Goal: Information Seeking & Learning: Compare options

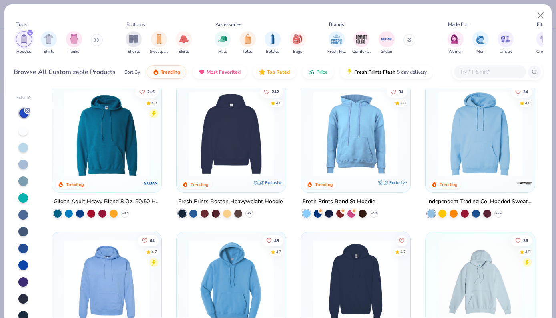
scroll to position [10, 0]
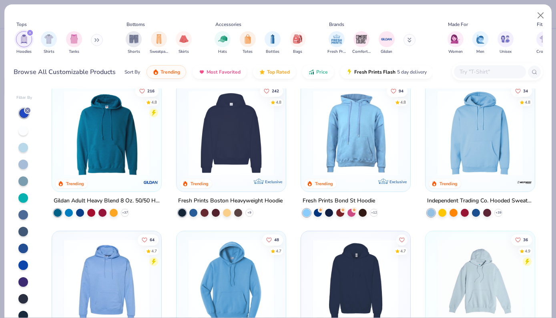
click at [76, 200] on div "Gildan Adult Heavy Blend 8 Oz. 50/50 Hooded Sweatshirt" at bounding box center [107, 201] width 106 height 10
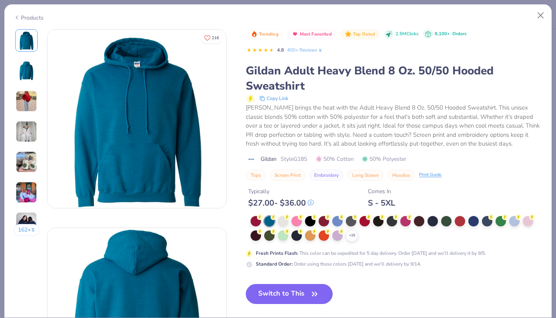
click at [296, 80] on div "Gildan Adult Heavy Blend 8 Oz. 50/50 Hooded Sweatshirt" at bounding box center [394, 78] width 296 height 30
click at [306, 90] on div "Gildan Adult Heavy Blend 8 Oz. 50/50 Hooded Sweatshirt" at bounding box center [394, 78] width 296 height 30
click at [303, 86] on div "Gildan Adult Heavy Blend 8 Oz. 50/50 Hooded Sweatshirt" at bounding box center [394, 78] width 296 height 30
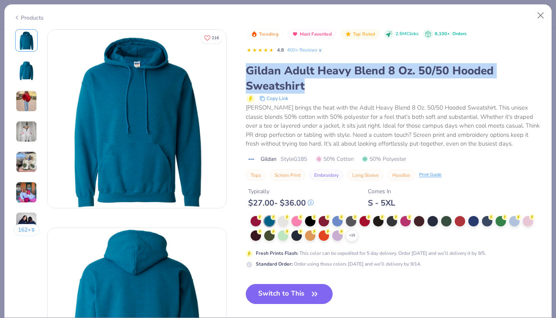
drag, startPoint x: 303, startPoint y: 86, endPoint x: 249, endPoint y: 70, distance: 56.9
click at [249, 70] on div "Gildan Adult Heavy Blend 8 Oz. 50/50 Hooded Sweatshirt" at bounding box center [394, 78] width 296 height 30
copy div "Gildan Adult Heavy Blend 8 Oz. 50/50 Hooded Sweatshirt"
click at [249, 70] on div "Gildan Adult Heavy Blend 8 Oz. 50/50 Hooded Sweatshirt" at bounding box center [394, 78] width 296 height 30
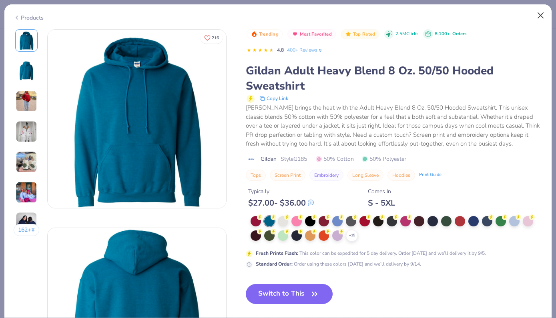
click at [539, 18] on button "Close" at bounding box center [540, 15] width 15 height 15
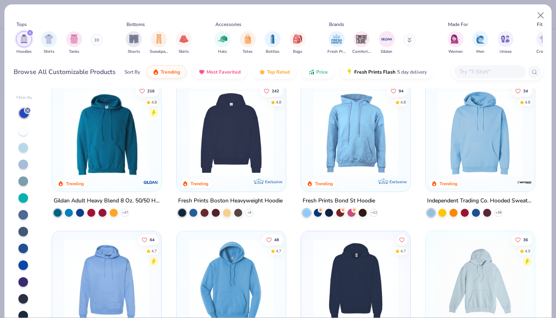
click at [98, 37] on button at bounding box center [97, 40] width 12 height 12
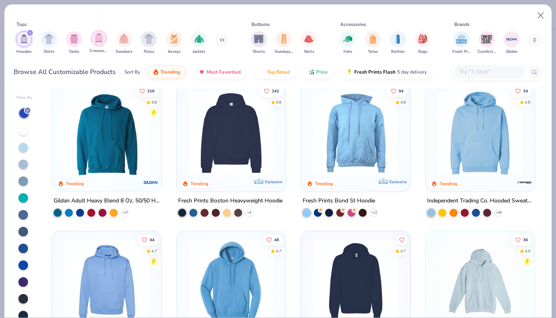
click at [98, 38] on img "filter for Crewnecks" at bounding box center [98, 38] width 9 height 9
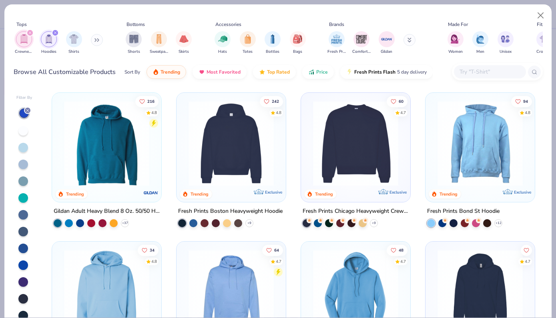
click at [406, 45] on button at bounding box center [409, 40] width 12 height 12
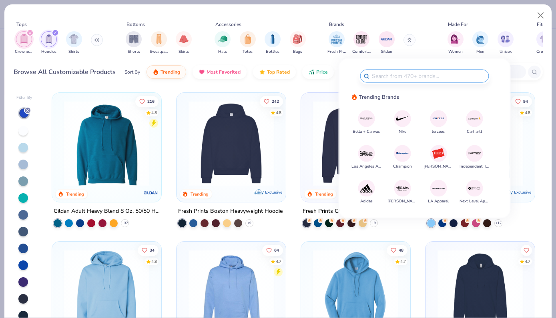
click at [400, 120] on img at bounding box center [402, 119] width 14 height 14
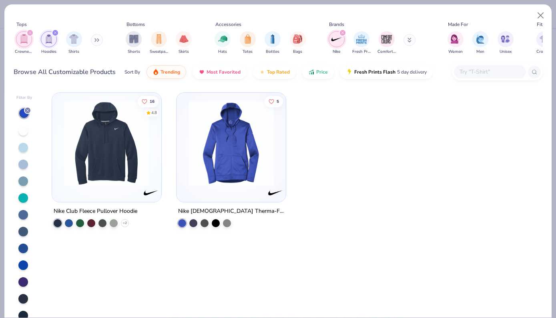
click at [116, 208] on div "Nike Club Fleece Pullover Hoodie" at bounding box center [96, 211] width 84 height 10
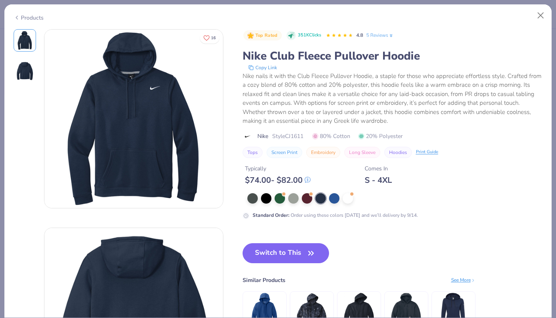
click at [361, 154] on button "Long Sleeve" at bounding box center [362, 152] width 36 height 11
type input "Long Sleeve"
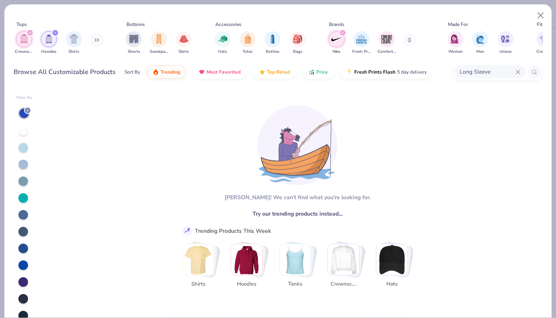
click at [56, 32] on icon "filter for Hoodies" at bounding box center [55, 32] width 3 height 3
click at [31, 34] on icon "filter for Crewnecks" at bounding box center [30, 33] width 2 height 2
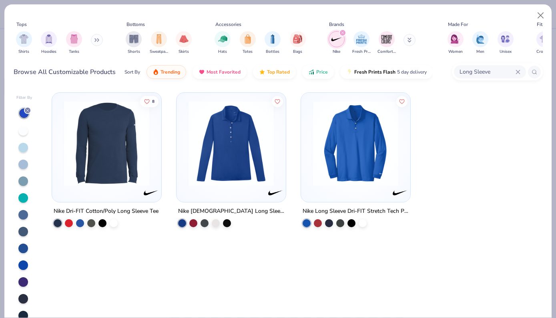
click at [142, 209] on div "Nike Dri-FIT Cotton/Poly Long Sleeve Tee" at bounding box center [106, 211] width 105 height 10
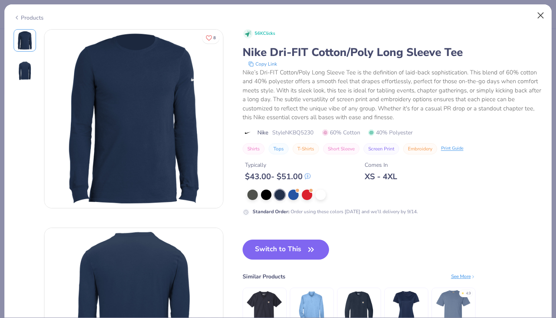
click at [541, 15] on button "Close" at bounding box center [540, 15] width 15 height 15
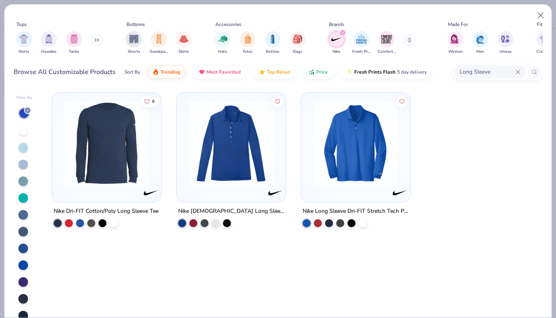
click at [406, 44] on button at bounding box center [409, 40] width 12 height 12
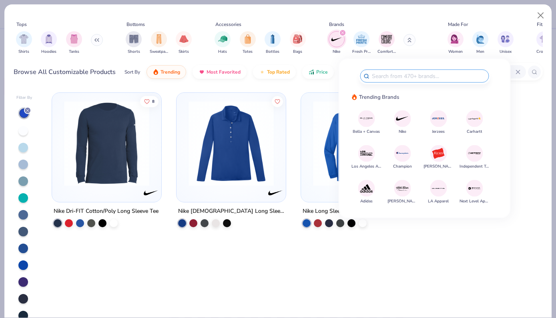
click at [344, 32] on icon "filter for Nike" at bounding box center [342, 32] width 3 height 3
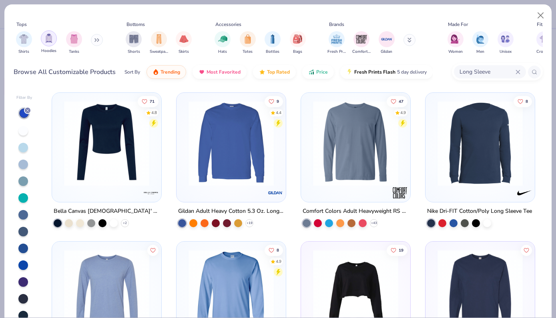
click at [49, 46] on div "filter for Hoodies" at bounding box center [49, 38] width 16 height 16
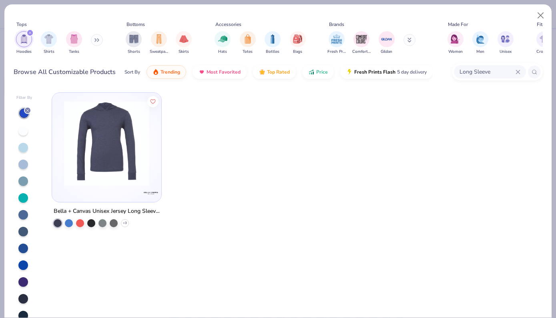
click at [30, 33] on icon "filter for Hoodies" at bounding box center [30, 33] width 2 height 2
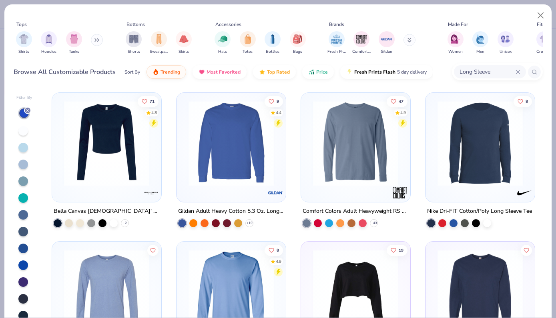
click at [96, 42] on button at bounding box center [97, 40] width 12 height 12
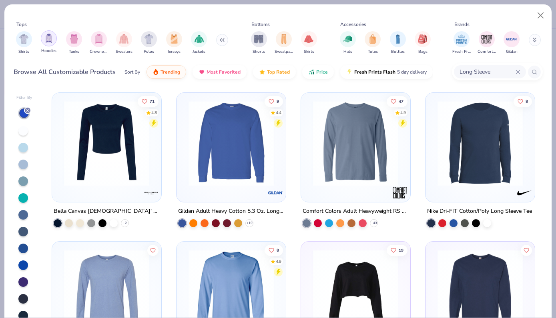
click at [49, 40] on img "filter for Hoodies" at bounding box center [48, 38] width 9 height 9
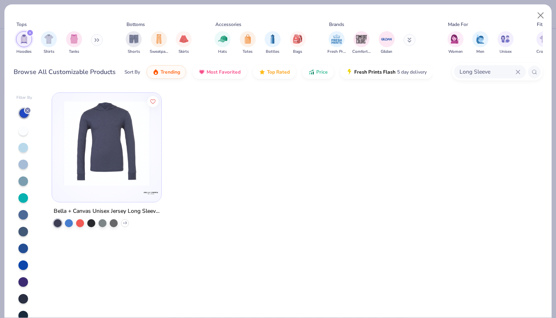
click at [28, 110] on line at bounding box center [27, 110] width 2 height 2
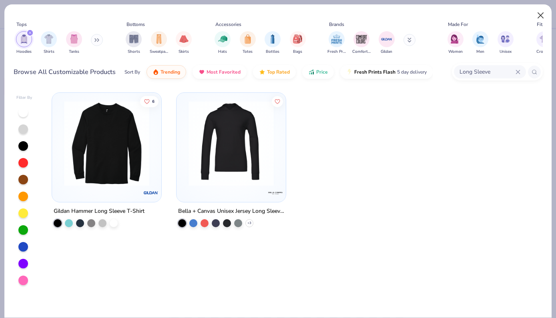
click at [537, 17] on button "Close" at bounding box center [540, 15] width 15 height 15
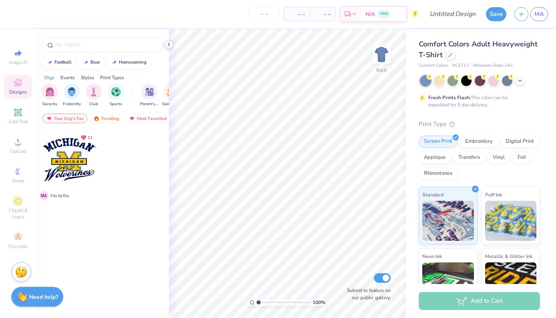
click at [168, 44] on icon at bounding box center [169, 44] width 6 height 6
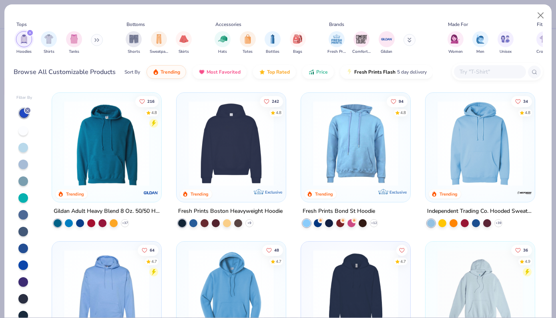
click at [139, 209] on div "Gildan Adult Heavy Blend 8 Oz. 50/50 Hooded Sweatshirt" at bounding box center [107, 211] width 106 height 10
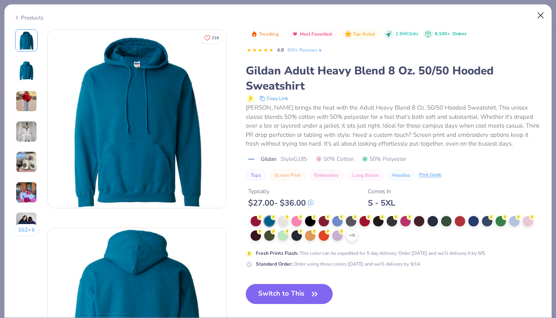
click at [542, 13] on button "Close" at bounding box center [540, 15] width 15 height 15
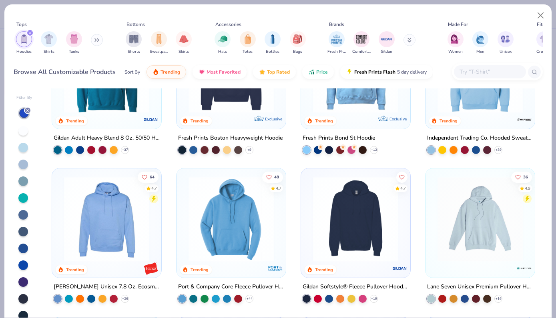
scroll to position [74, 0]
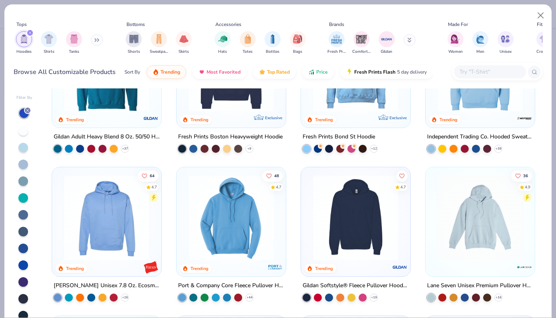
click at [384, 286] on div "Gildan Softstyle® Fleece Pullover Hooded Sweatshirt" at bounding box center [355, 286] width 106 height 10
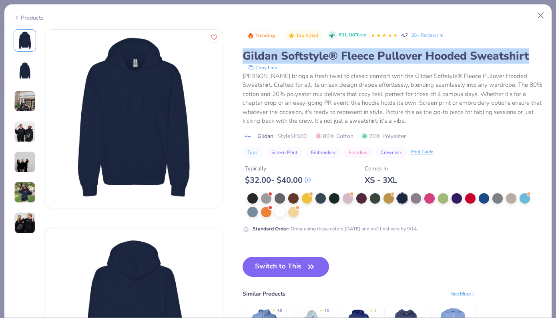
drag, startPoint x: 245, startPoint y: 55, endPoint x: 531, endPoint y: 61, distance: 285.7
click at [531, 61] on div "Gildan Softstyle® Fleece Pullover Hooded Sweatshirt" at bounding box center [392, 55] width 300 height 15
copy div "Gildan Softstyle® Fleece Pullover Hooded Sweatshirt"
click at [536, 20] on button "Close" at bounding box center [540, 15] width 15 height 15
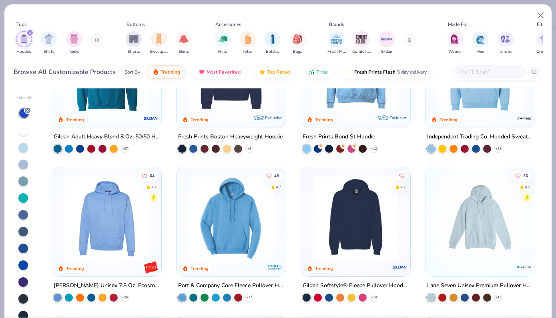
click at [134, 134] on div "Gildan Adult Heavy Blend 8 Oz. 50/50 Hooded Sweatshirt" at bounding box center [107, 137] width 106 height 10
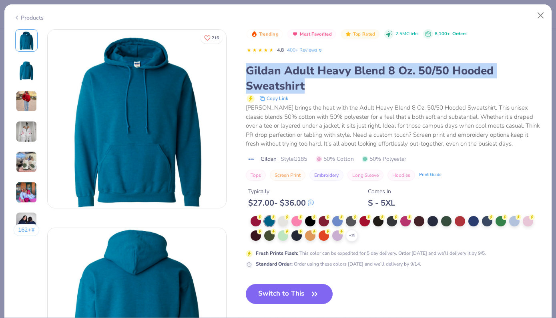
drag, startPoint x: 304, startPoint y: 86, endPoint x: 245, endPoint y: 67, distance: 61.9
copy div "Gildan Adult Heavy Blend 8 Oz. 50/50 Hooded Sweatshirt"
click at [537, 19] on button "Close" at bounding box center [540, 15] width 15 height 15
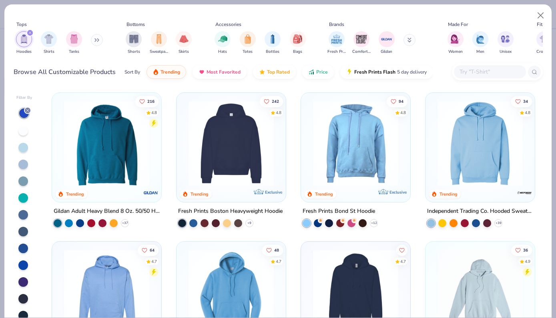
click at [99, 39] on icon at bounding box center [96, 40] width 5 height 4
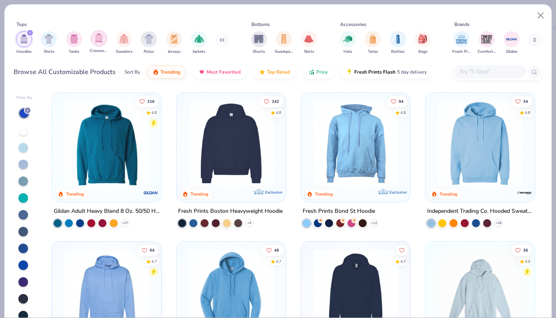
click at [100, 42] on img "filter for Crewnecks" at bounding box center [98, 38] width 9 height 9
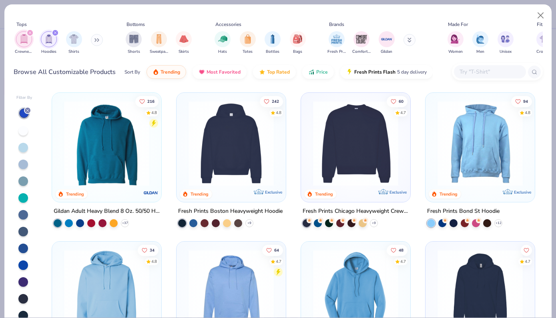
click at [358, 209] on div "Fresh Prints Chicago Heavyweight Crewneck" at bounding box center [355, 211] width 106 height 10
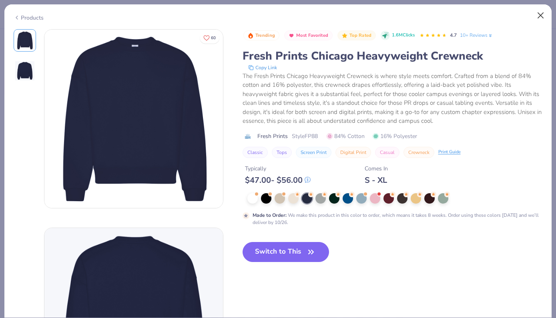
click at [536, 18] on button "Close" at bounding box center [540, 15] width 15 height 15
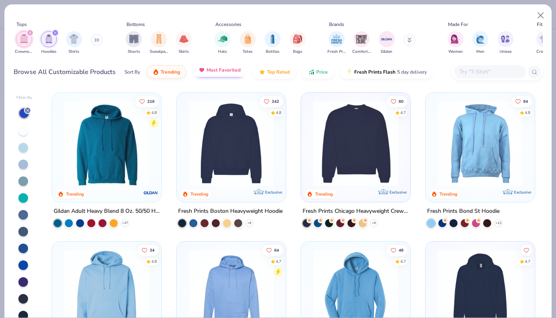
click at [203, 73] on img "button" at bounding box center [201, 70] width 6 height 6
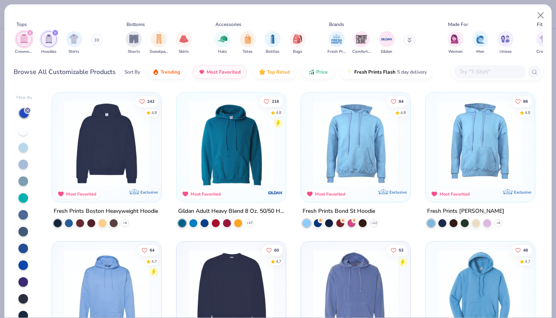
click at [55, 34] on icon "filter for Hoodies" at bounding box center [55, 32] width 3 height 3
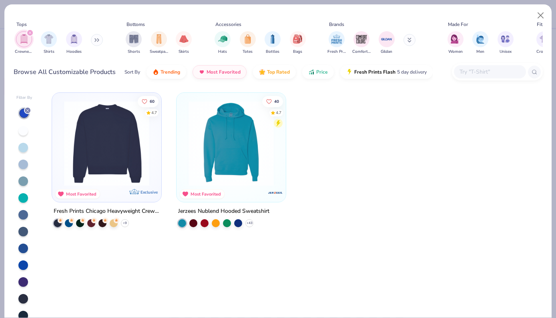
click at [105, 211] on div "Fresh Prints Chicago Heavyweight Crewneck" at bounding box center [107, 211] width 106 height 10
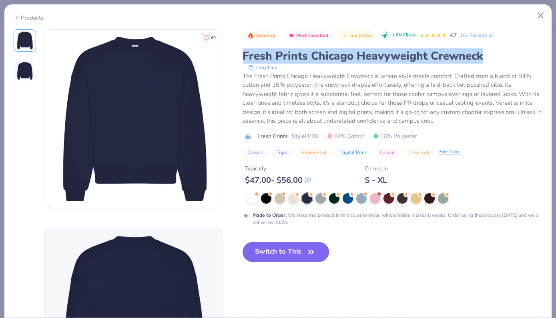
drag, startPoint x: 480, startPoint y: 56, endPoint x: 235, endPoint y: 62, distance: 244.9
click at [235, 62] on div "60 Trending Most Favorited Top Rated 1.6M Clicks 4.7 10+ Reviews Fresh Prints C…" at bounding box center [278, 218] width 529 height 378
copy div "Fresh Prints Chicago Heavyweight Crewneck"
click at [541, 13] on button "Close" at bounding box center [540, 15] width 15 height 15
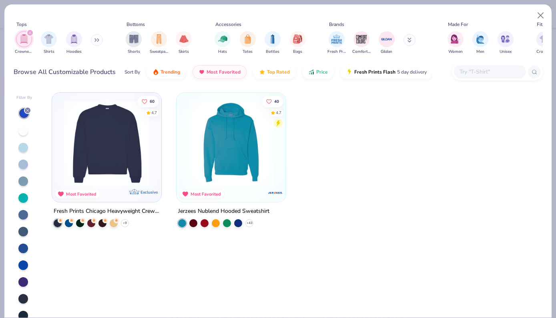
click at [29, 33] on icon "filter for Crewnecks" at bounding box center [29, 32] width 3 height 3
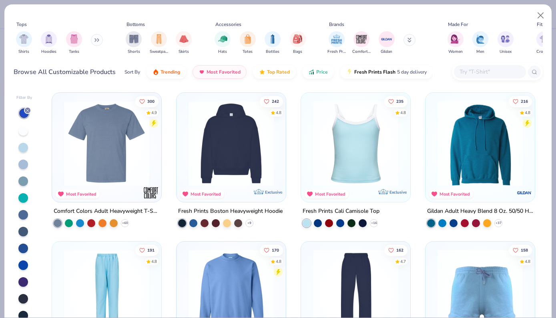
click at [98, 43] on button at bounding box center [97, 40] width 12 height 12
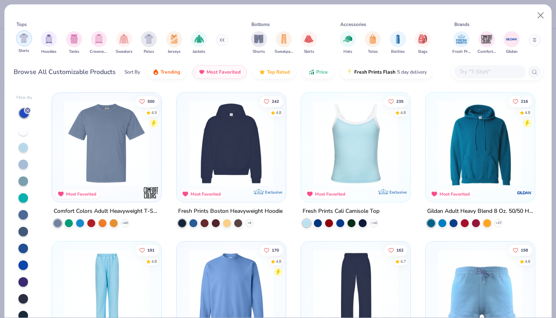
click at [20, 46] on div "Shirts" at bounding box center [24, 42] width 16 height 24
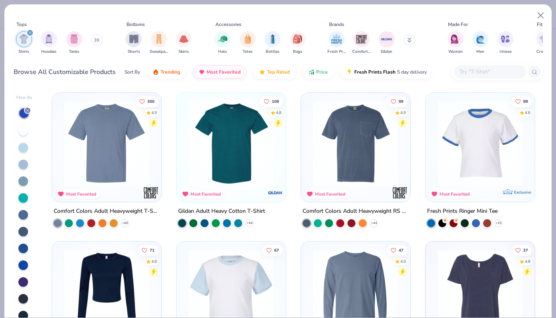
click at [233, 210] on div "Gildan Adult Heavy Cotton T-Shirt" at bounding box center [221, 211] width 87 height 10
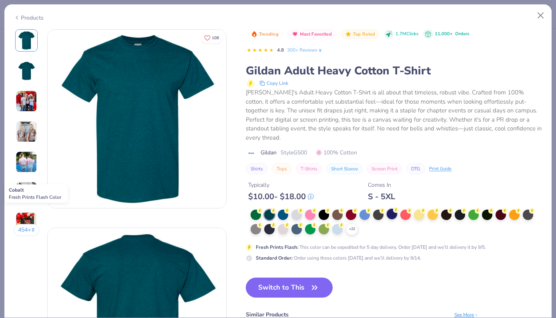
click at [393, 211] on div at bounding box center [391, 214] width 10 height 10
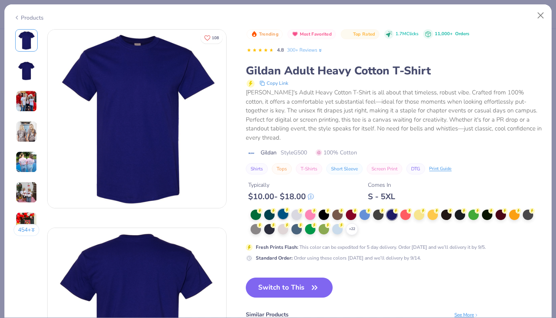
click at [279, 216] on div at bounding box center [283, 214] width 10 height 10
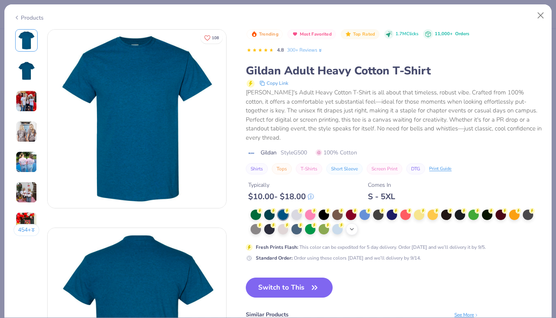
click at [352, 230] on icon at bounding box center [351, 229] width 6 height 6
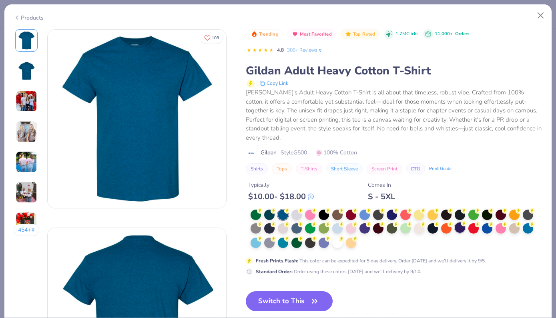
click at [460, 227] on div at bounding box center [459, 227] width 10 height 10
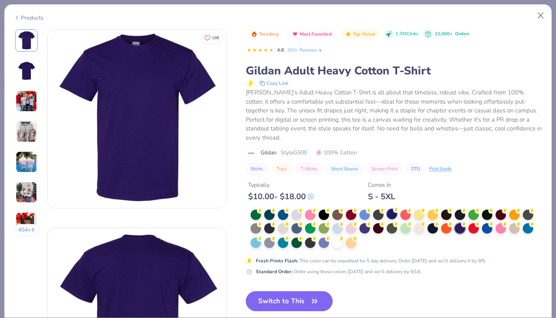
click at [390, 216] on div at bounding box center [391, 214] width 10 height 10
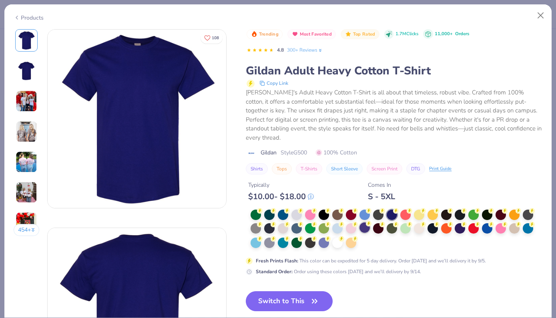
click at [364, 226] on div at bounding box center [364, 227] width 10 height 10
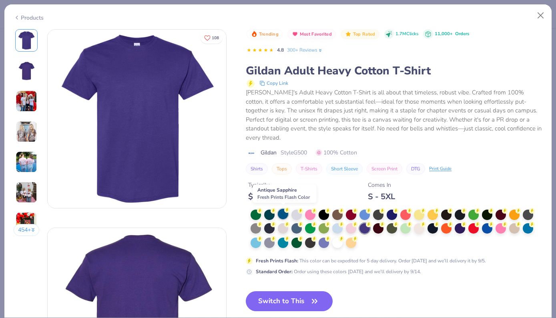
click at [281, 214] on div at bounding box center [283, 214] width 10 height 10
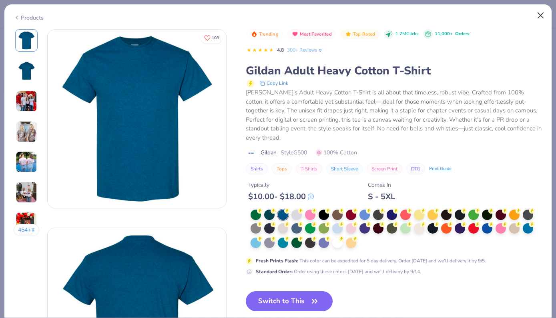
click at [539, 16] on button "Close" at bounding box center [540, 15] width 15 height 15
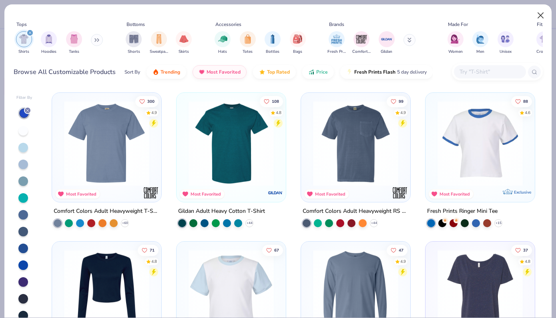
click at [538, 18] on button "Close" at bounding box center [540, 15] width 15 height 15
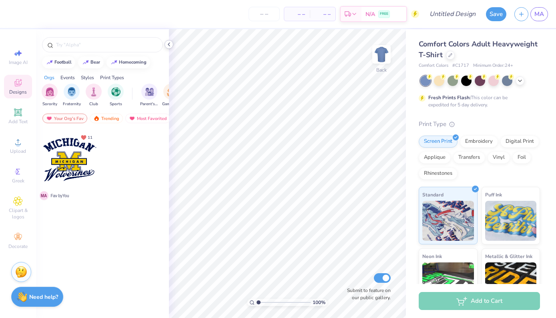
click at [168, 46] on icon at bounding box center [169, 44] width 6 height 6
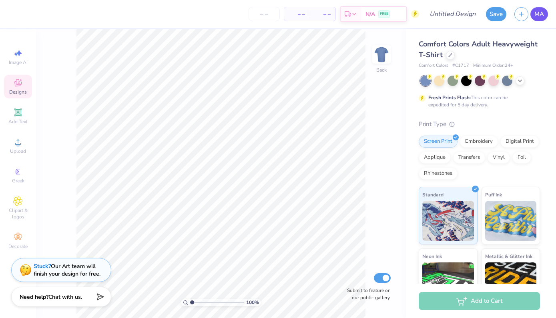
click at [541, 14] on span "MA" at bounding box center [539, 14] width 10 height 9
